Goal: Task Accomplishment & Management: Manage account settings

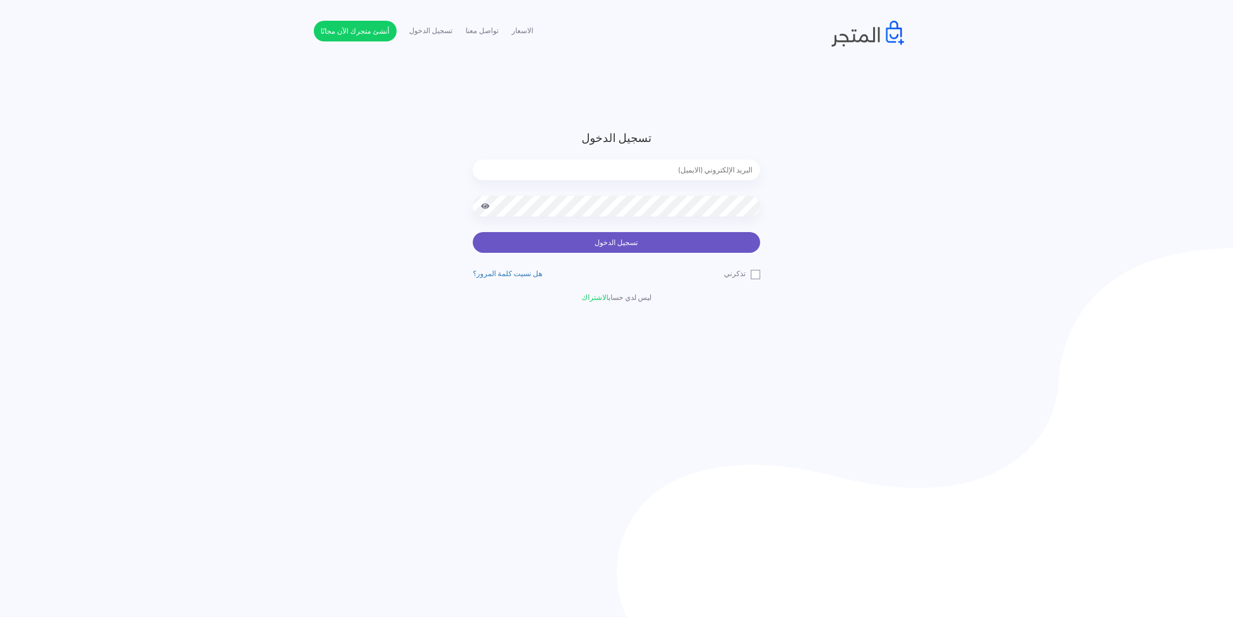
type input "[EMAIL_ADDRESS][DOMAIN_NAME]"
click at [601, 236] on button "تسجيل الدخول" at bounding box center [616, 242] width 287 height 21
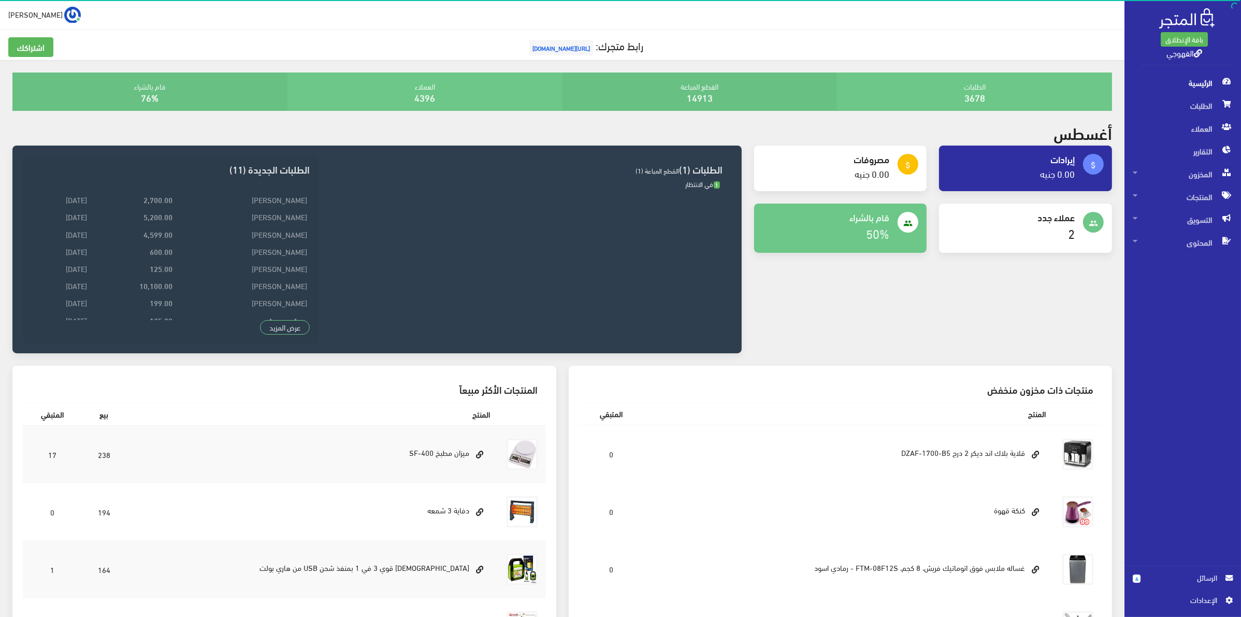
click at [1151, 578] on span "الرسائل" at bounding box center [1183, 577] width 68 height 11
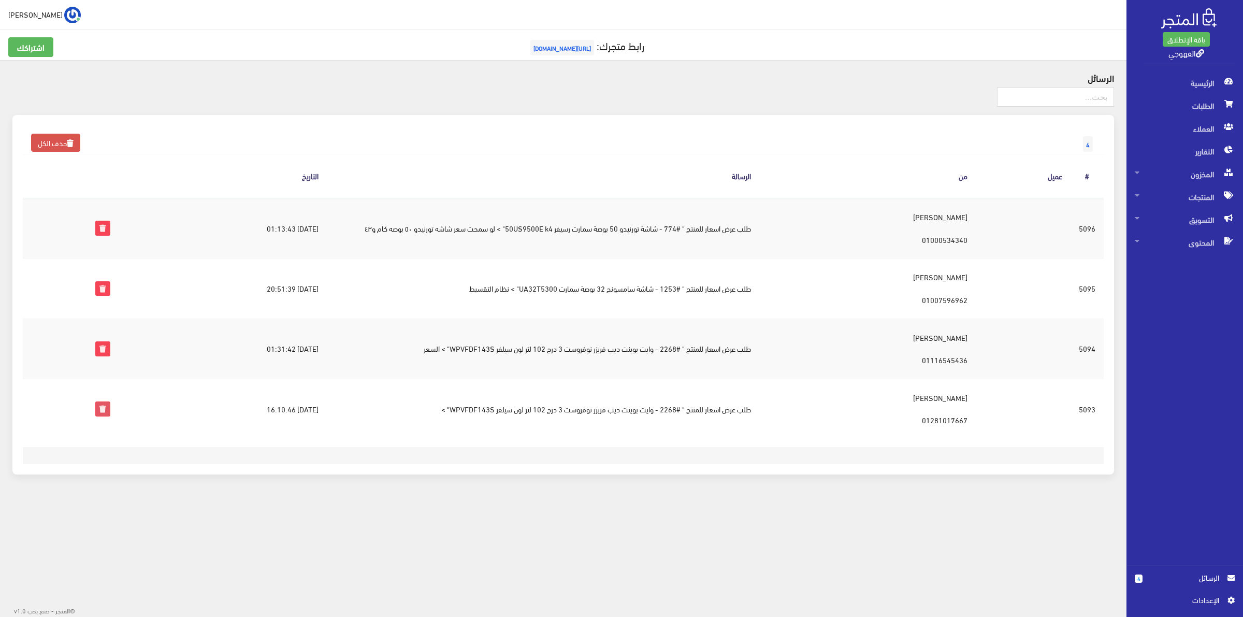
click at [96, 410] on icon at bounding box center [102, 408] width 13 height 13
click at [96, 350] on icon at bounding box center [102, 348] width 13 height 13
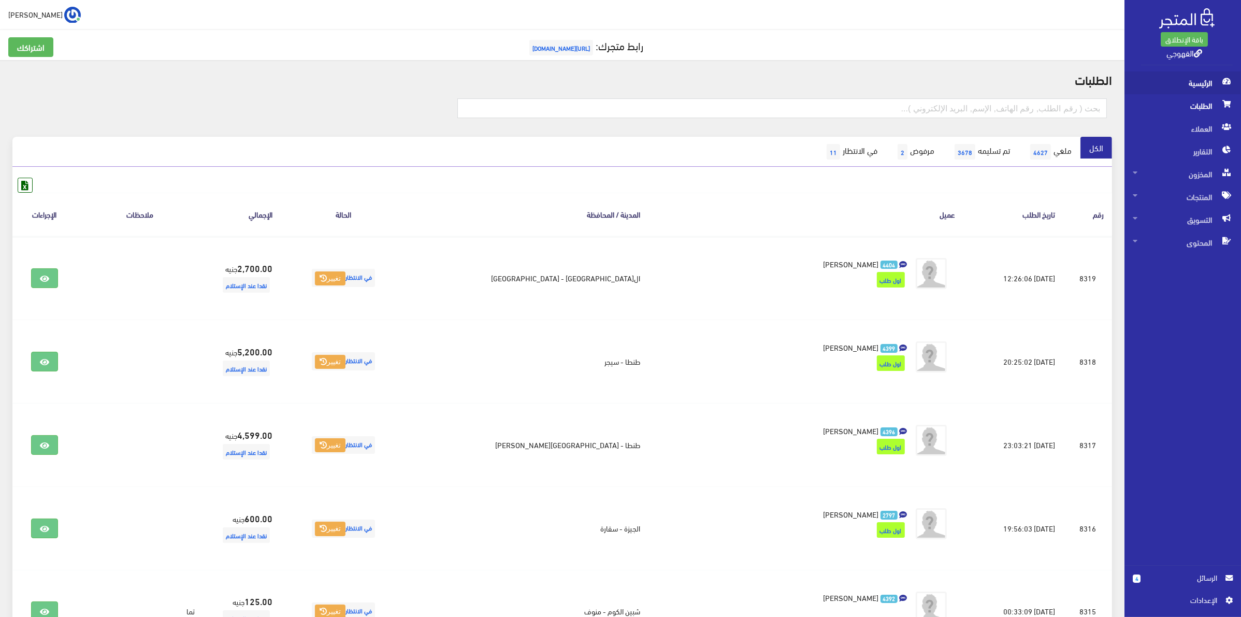
click at [1195, 84] on span "الرئيسية" at bounding box center [1183, 82] width 100 height 23
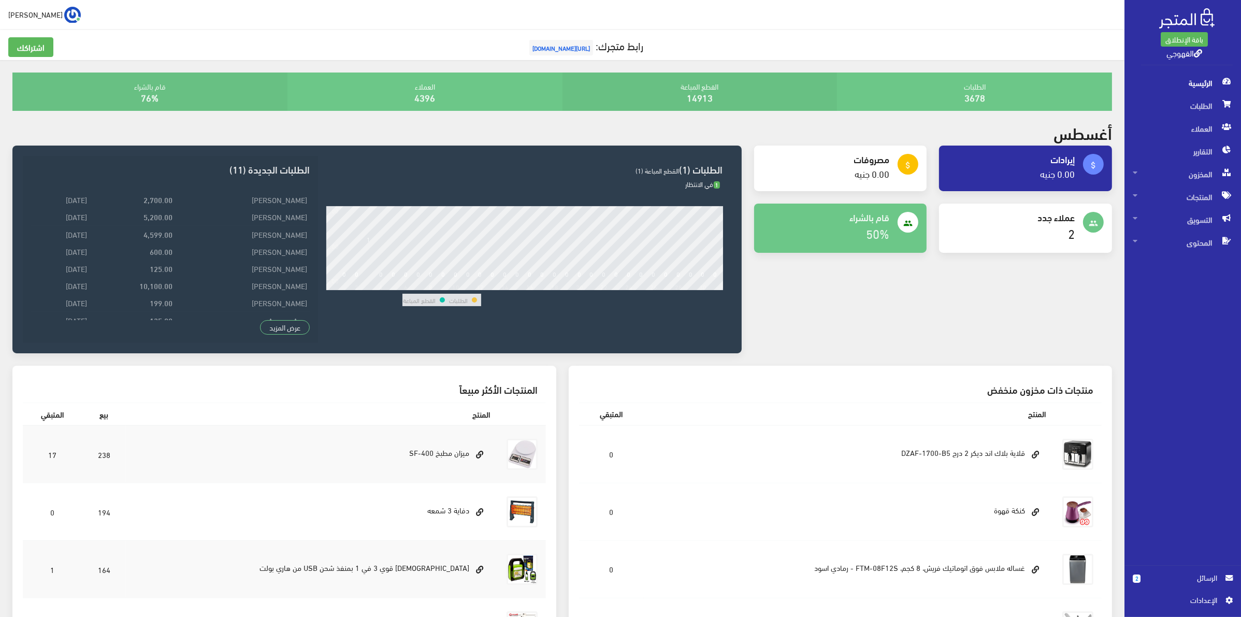
scroll to position [164, 0]
